Goal: Information Seeking & Learning: Learn about a topic

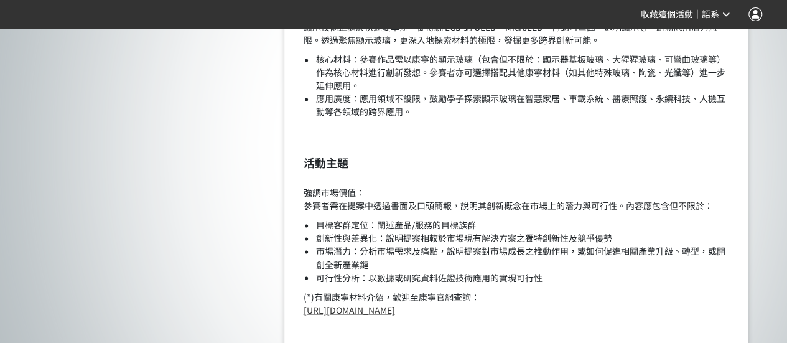
scroll to position [933, 0]
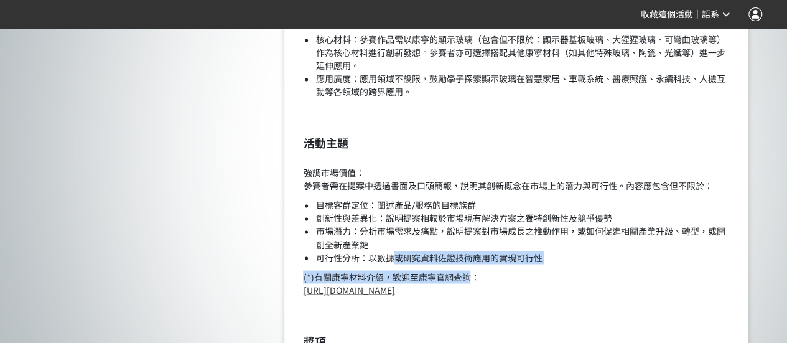
drag, startPoint x: 391, startPoint y: 259, endPoint x: 469, endPoint y: 268, distance: 78.2
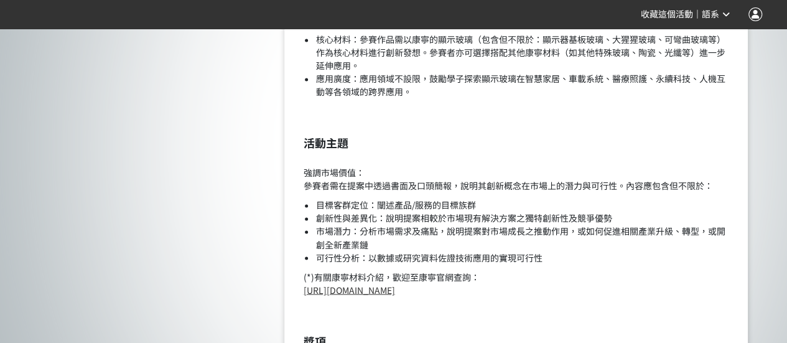
click at [490, 289] on p "(*)有關康寧材料介紹，歡迎至康寧官網查詢： [URL][DOMAIN_NAME]" at bounding box center [516, 283] width 426 height 26
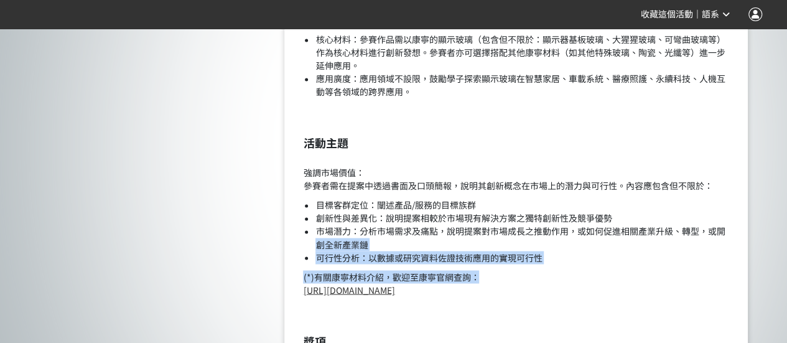
drag, startPoint x: 486, startPoint y: 281, endPoint x: 318, endPoint y: 239, distance: 173.1
click at [326, 257] on li "可行性分析：以數據或研究資料佐證技術應用的實現可行性" at bounding box center [522, 257] width 414 height 13
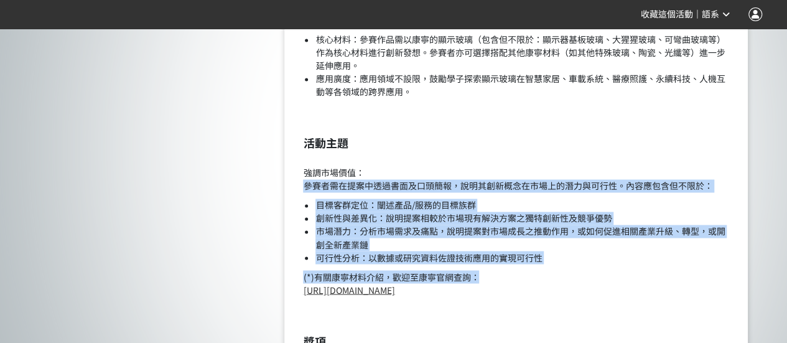
drag, startPoint x: 501, startPoint y: 283, endPoint x: 276, endPoint y: 185, distance: 245.7
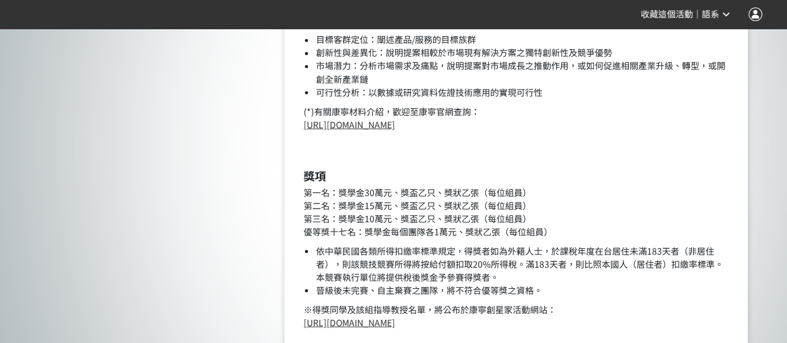
scroll to position [1182, 0]
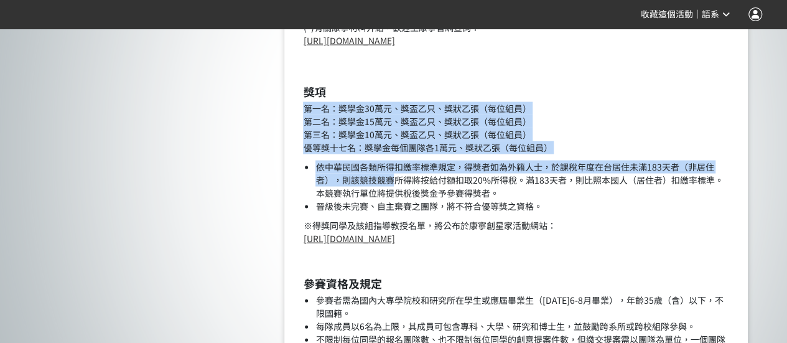
drag, startPoint x: 302, startPoint y: 111, endPoint x: 390, endPoint y: 179, distance: 110.9
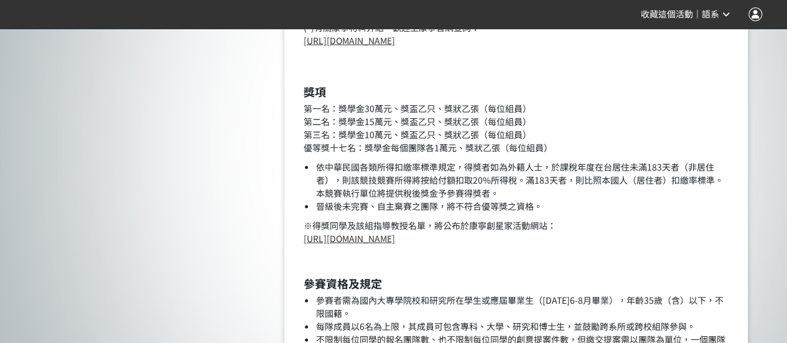
click at [417, 196] on li "依中華民國各類所得扣繳率標準規定，得獎者如為外籍人士，於課稅年度在台居住未滿183天者（非居住者），則該競技競賽所得將按給付額扣取20%所得稅。滿183天者，…" at bounding box center [522, 179] width 414 height 39
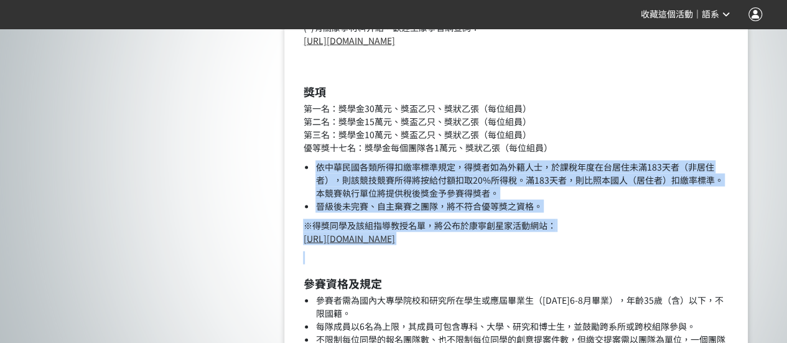
drag, startPoint x: 275, startPoint y: 164, endPoint x: 542, endPoint y: 250, distance: 281.1
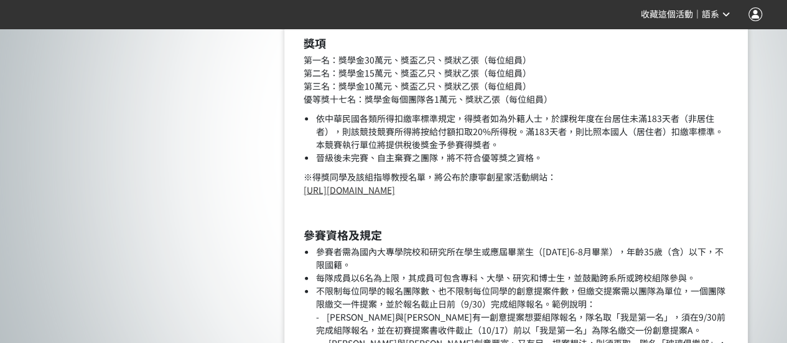
scroll to position [1306, 0]
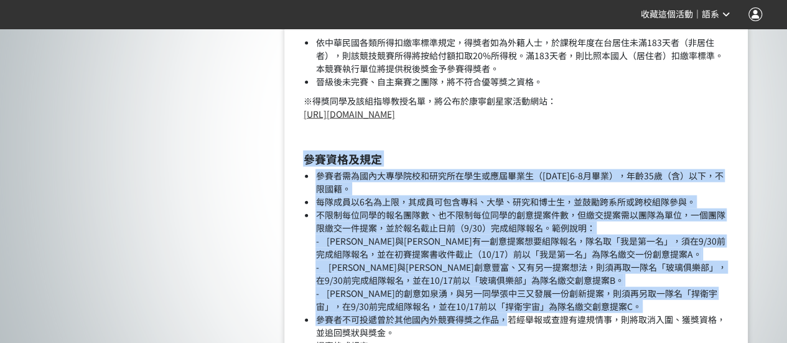
drag, startPoint x: 301, startPoint y: 156, endPoint x: 508, endPoint y: 323, distance: 265.4
click at [508, 323] on li "參賽者不可投遞曾於其他國內外競賽得獎之作品，若經舉報或查證有違規情事，則將取消入圍、獲獎資格，並追回獎狀與獎金。" at bounding box center [522, 326] width 414 height 26
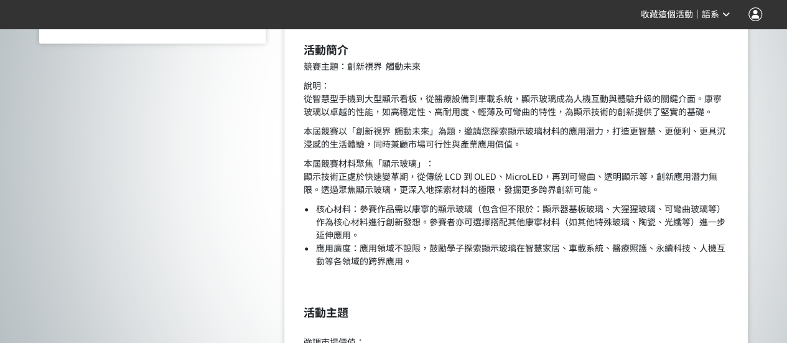
scroll to position [779, 0]
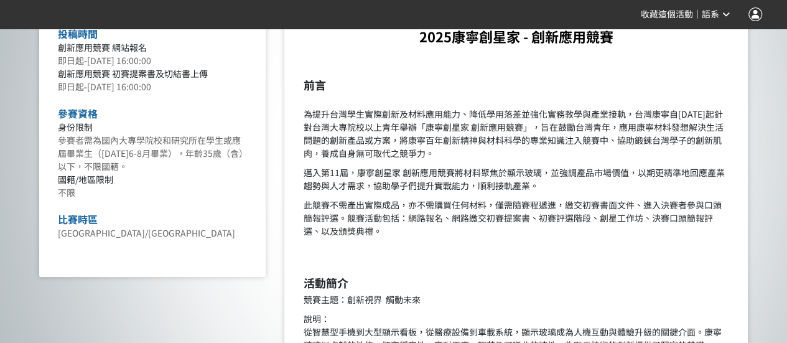
scroll to position [220, 0]
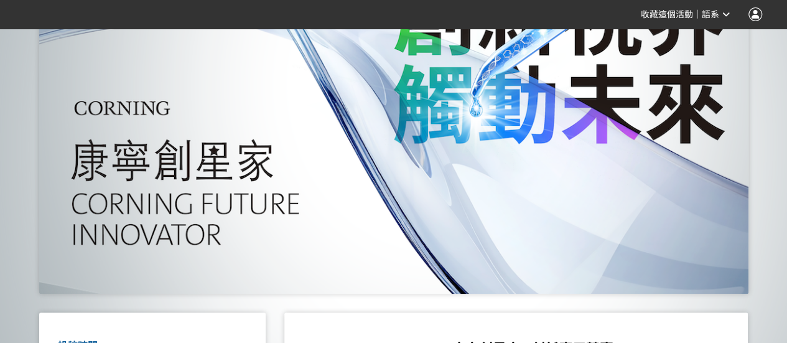
drag, startPoint x: 60, startPoint y: 169, endPoint x: 61, endPoint y: 179, distance: 10.0
click at [60, 169] on div at bounding box center [393, 109] width 709 height 369
